Goal: Use online tool/utility: Utilize a website feature to perform a specific function

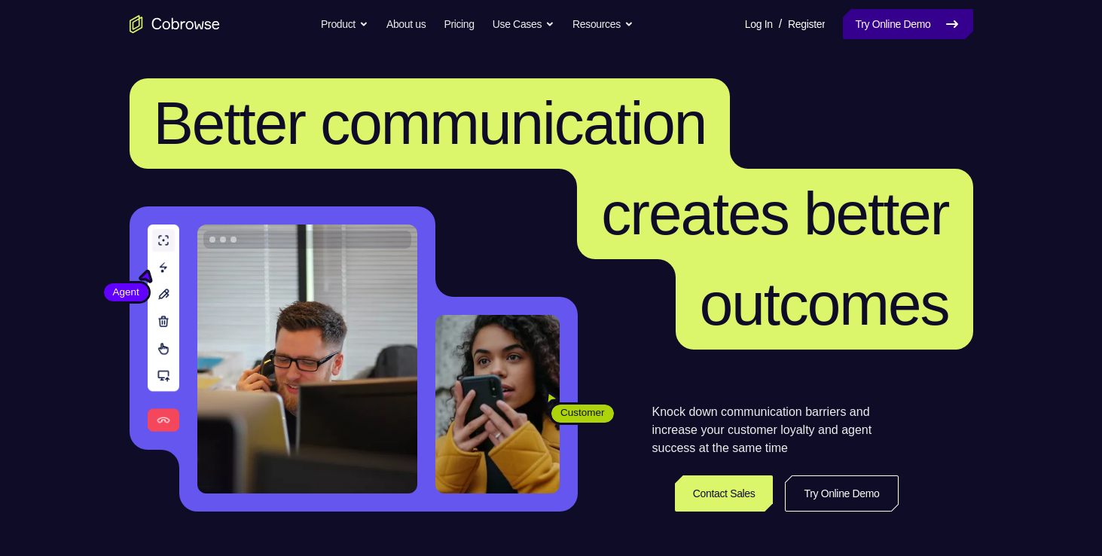
click at [904, 27] on link "Try Online Demo" at bounding box center [908, 24] width 130 height 30
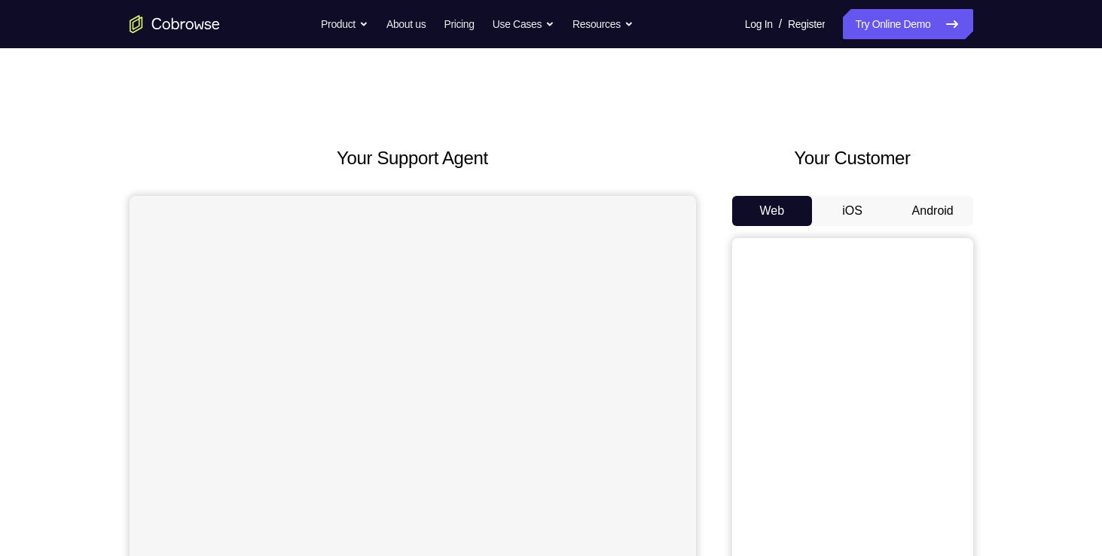
click at [915, 208] on button "Android" at bounding box center [932, 211] width 81 height 30
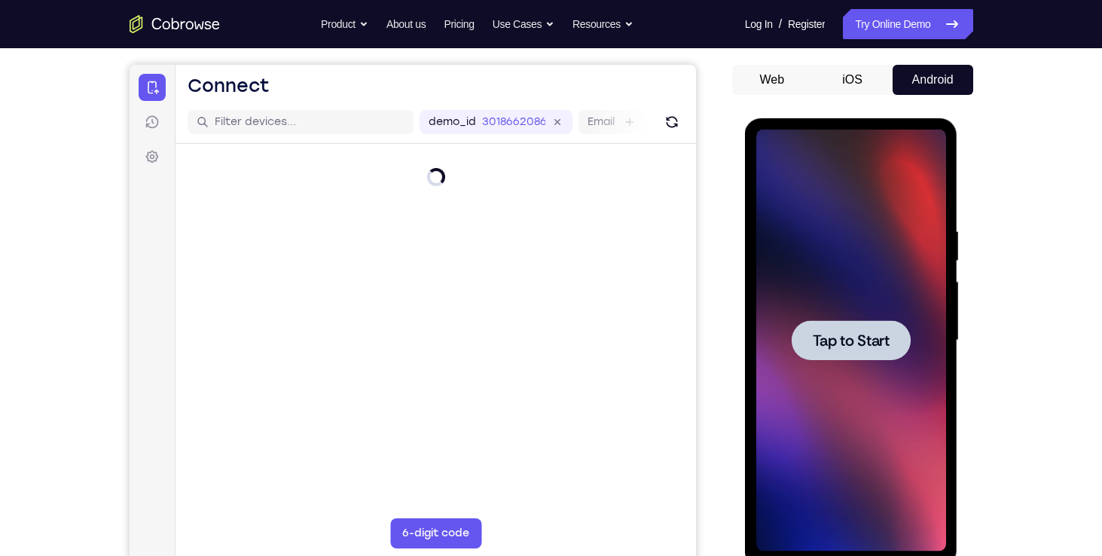
click at [852, 340] on span "Tap to Start" at bounding box center [850, 340] width 77 height 15
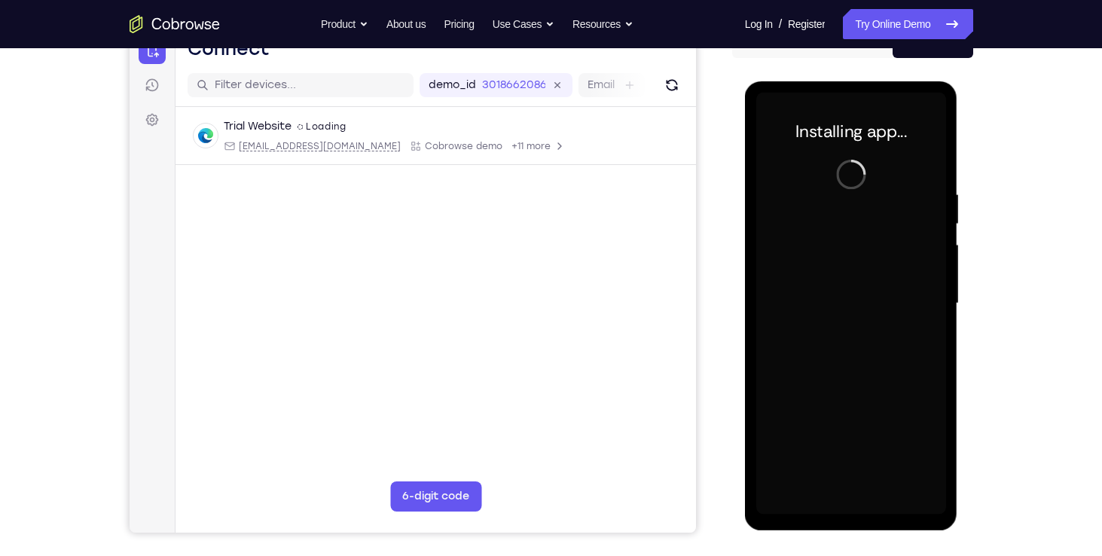
scroll to position [167, 0]
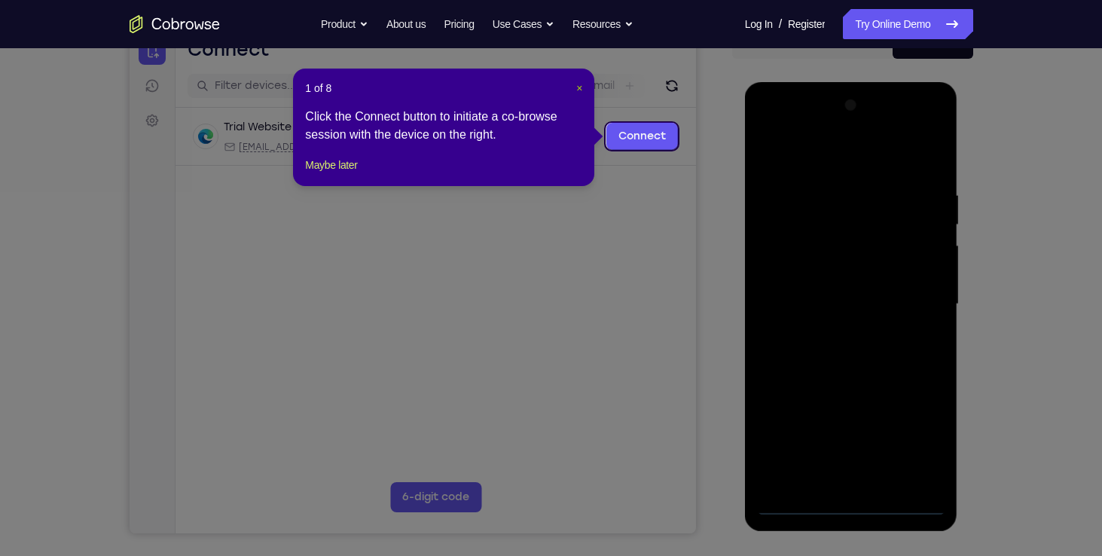
click at [578, 85] on span "×" at bounding box center [579, 88] width 6 height 12
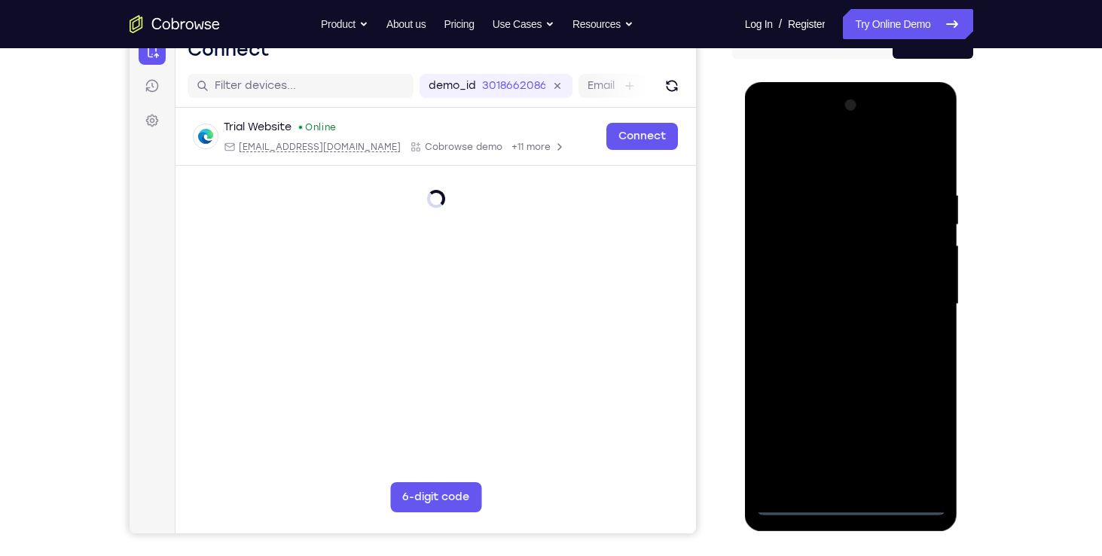
click at [869, 505] on div at bounding box center [851, 304] width 190 height 422
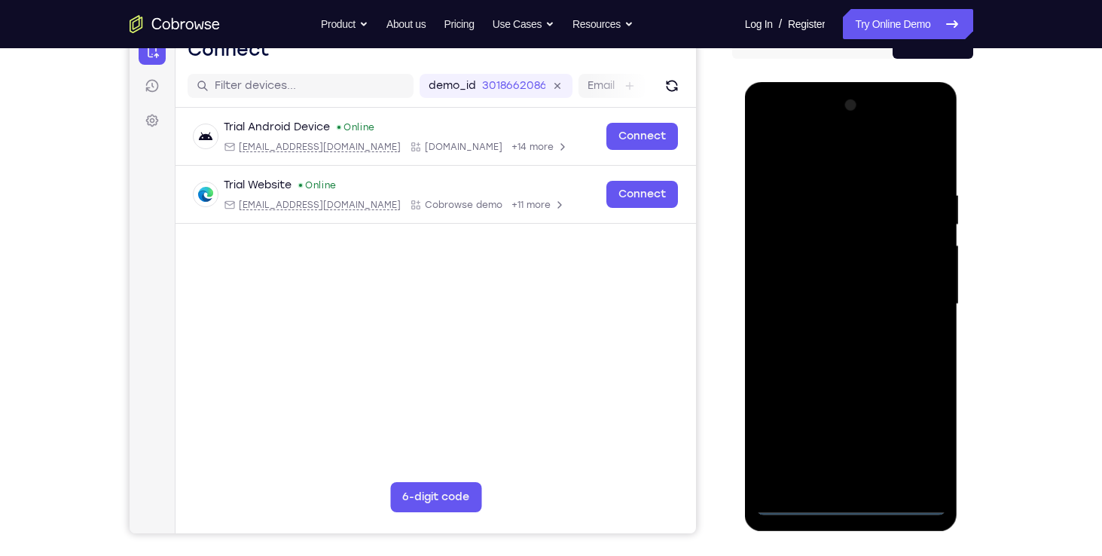
click at [853, 504] on div at bounding box center [851, 304] width 190 height 422
click at [916, 441] on div at bounding box center [851, 304] width 190 height 422
click at [904, 433] on div at bounding box center [851, 304] width 190 height 422
click at [822, 151] on div at bounding box center [851, 304] width 190 height 422
click at [914, 301] on div at bounding box center [851, 304] width 190 height 422
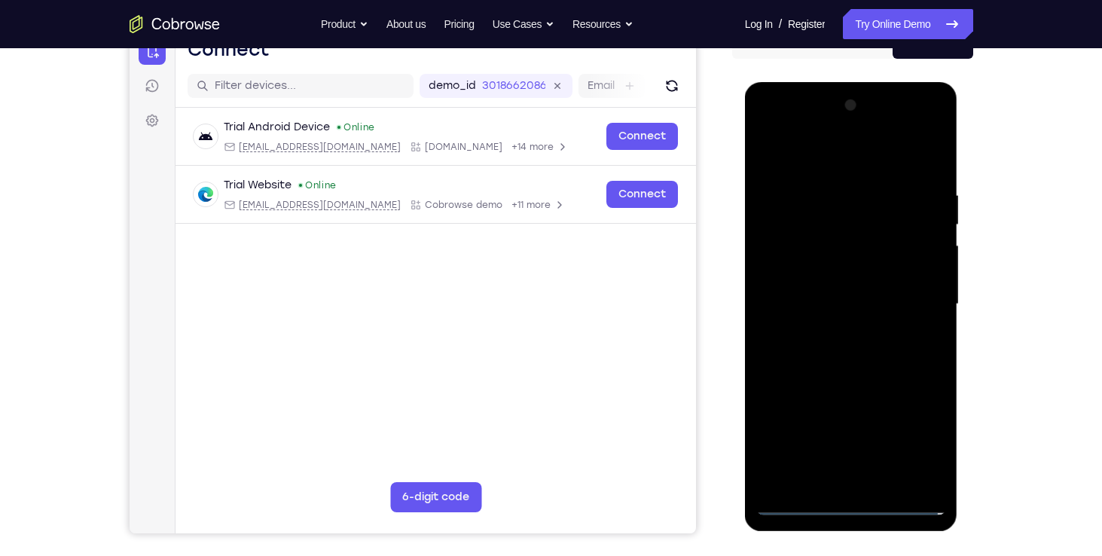
click at [838, 334] on div at bounding box center [851, 304] width 190 height 422
click at [839, 295] on div at bounding box center [851, 304] width 190 height 422
click at [815, 276] on div at bounding box center [851, 304] width 190 height 422
click at [832, 300] on div at bounding box center [851, 304] width 190 height 422
click at [851, 349] on div at bounding box center [851, 304] width 190 height 422
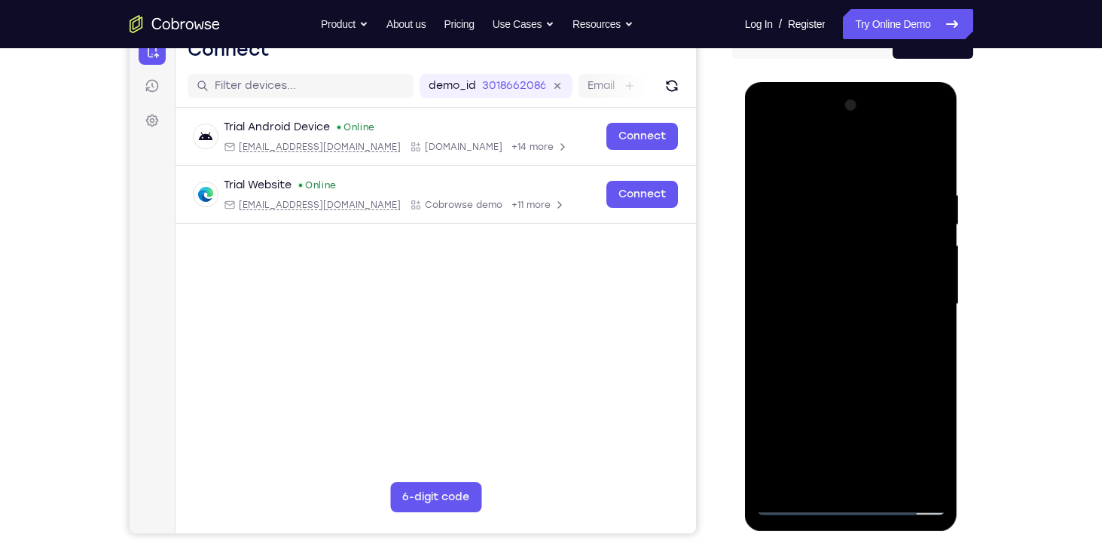
click at [844, 345] on div at bounding box center [851, 304] width 190 height 422
click at [933, 169] on div at bounding box center [851, 304] width 190 height 422
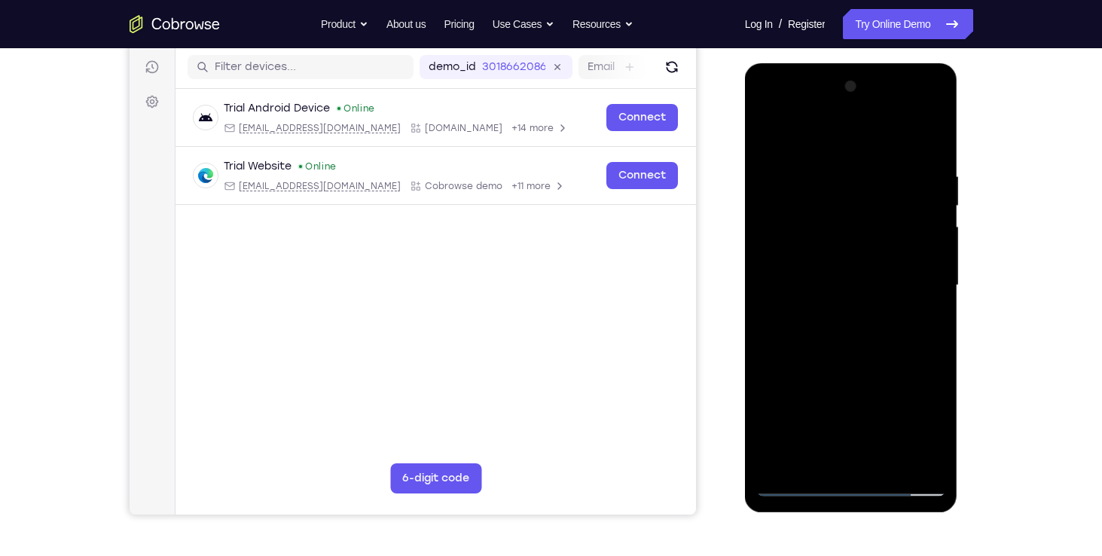
drag, startPoint x: 866, startPoint y: 332, endPoint x: 874, endPoint y: 440, distance: 108.0
click at [874, 440] on div at bounding box center [851, 286] width 190 height 422
click at [815, 464] on div at bounding box center [851, 286] width 190 height 422
click at [821, 132] on div at bounding box center [851, 286] width 190 height 422
click at [816, 217] on div at bounding box center [851, 286] width 190 height 422
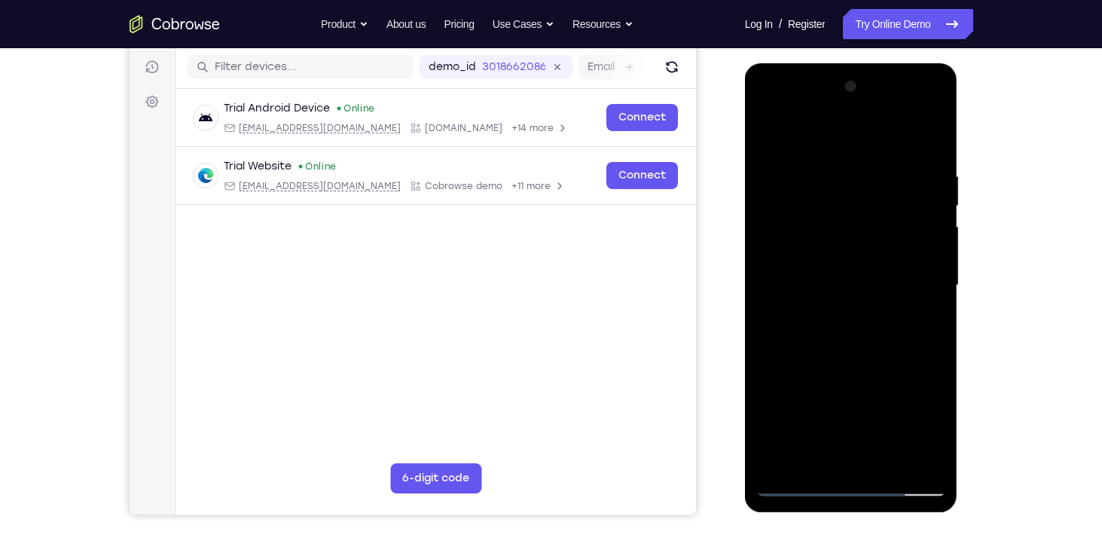
click at [786, 403] on div at bounding box center [851, 286] width 190 height 422
click at [820, 469] on div at bounding box center [851, 286] width 190 height 422
click at [816, 460] on div at bounding box center [851, 286] width 190 height 422
click at [781, 461] on div at bounding box center [851, 286] width 190 height 422
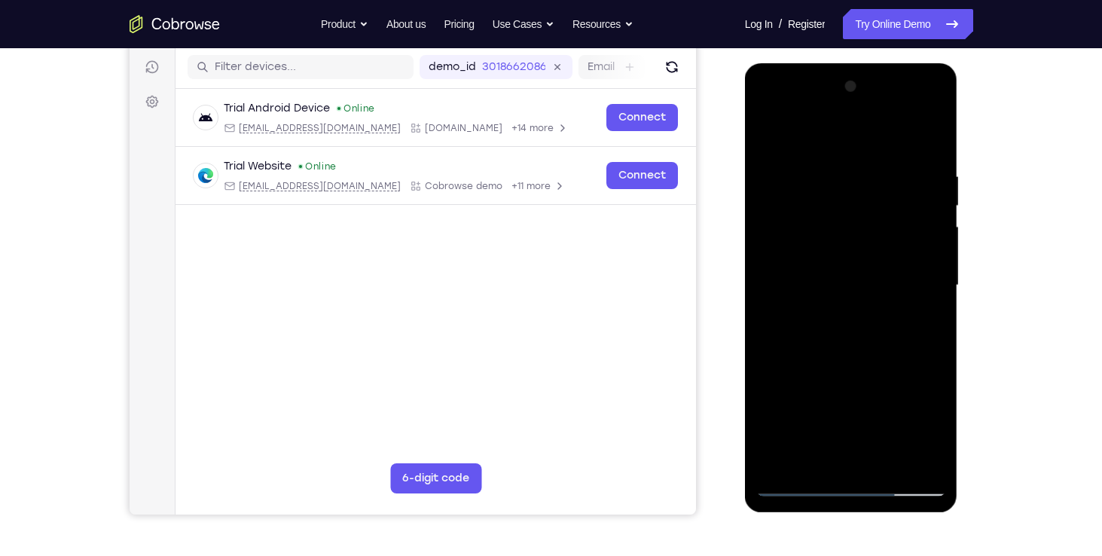
click at [781, 461] on div at bounding box center [851, 286] width 190 height 422
click at [824, 131] on div at bounding box center [851, 286] width 190 height 422
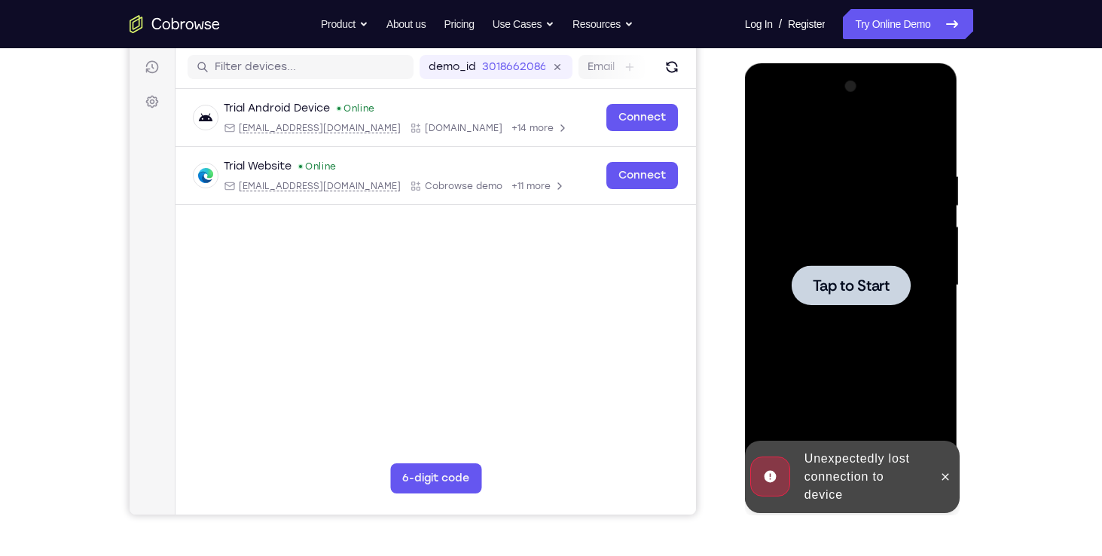
click at [852, 292] on span "Tap to Start" at bounding box center [850, 285] width 77 height 15
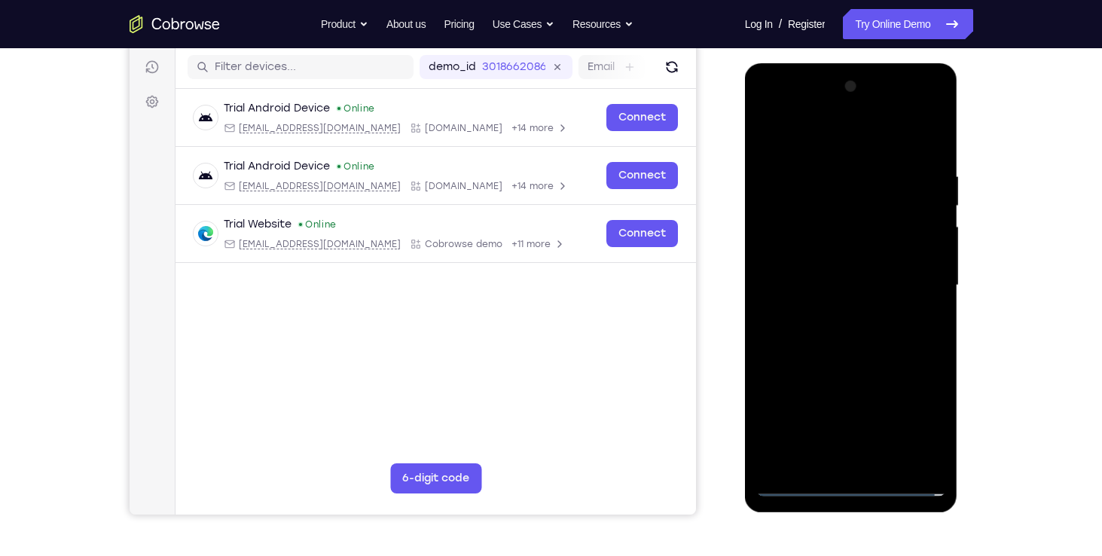
click at [799, 486] on div at bounding box center [851, 286] width 190 height 422
click at [796, 481] on div at bounding box center [851, 286] width 190 height 422
click at [921, 413] on div at bounding box center [851, 286] width 190 height 422
click at [817, 124] on div at bounding box center [851, 286] width 190 height 422
click at [913, 279] on div at bounding box center [851, 286] width 190 height 422
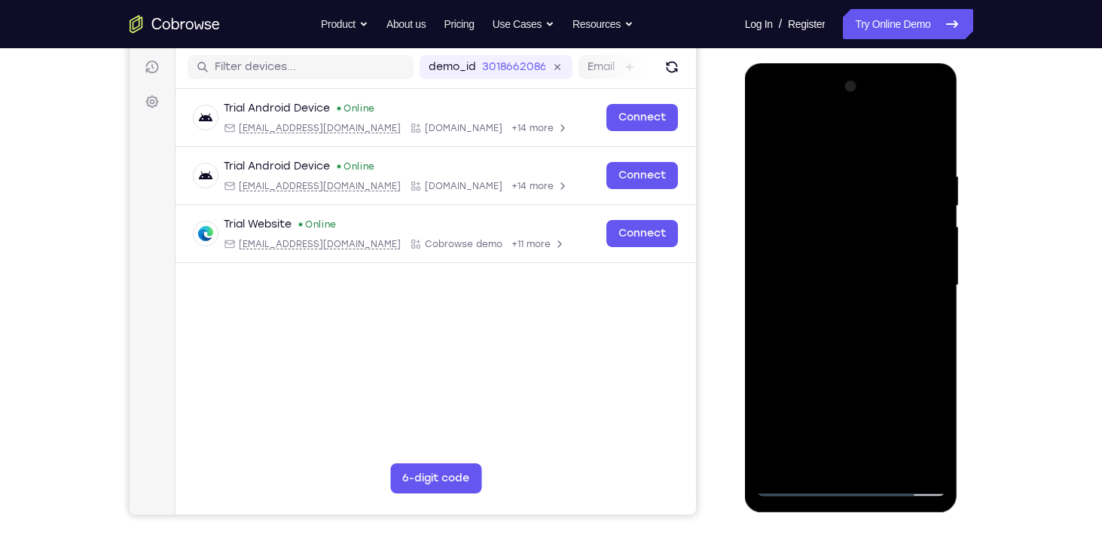
click at [833, 312] on div at bounding box center [851, 286] width 190 height 422
click at [831, 310] on div at bounding box center [851, 286] width 190 height 422
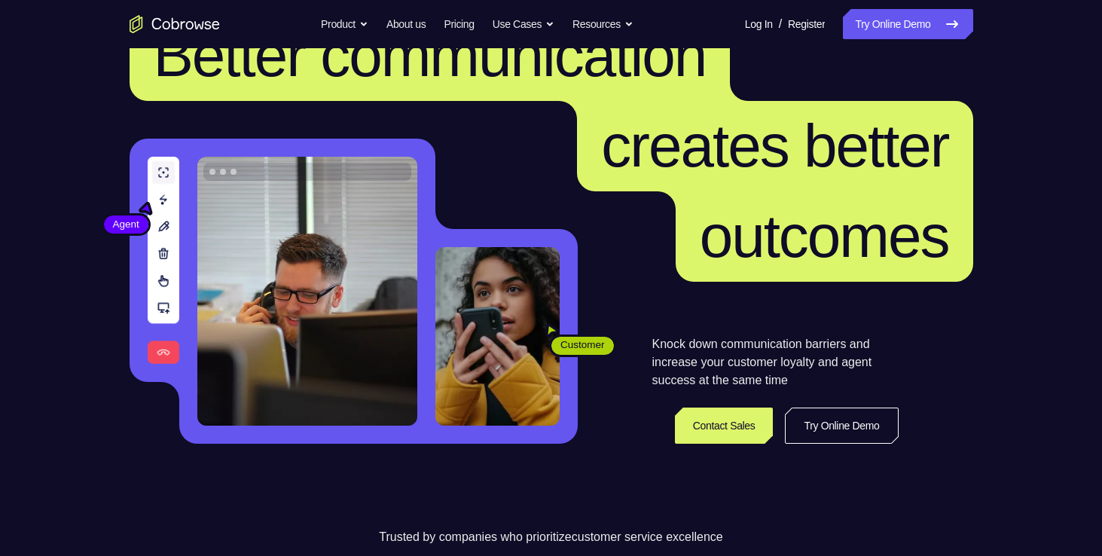
scroll to position [75, 0]
